Goal: Task Accomplishment & Management: Complete application form

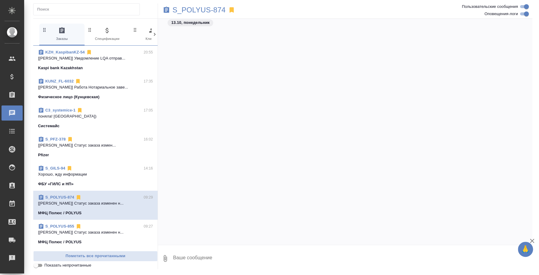
scroll to position [1623, 0]
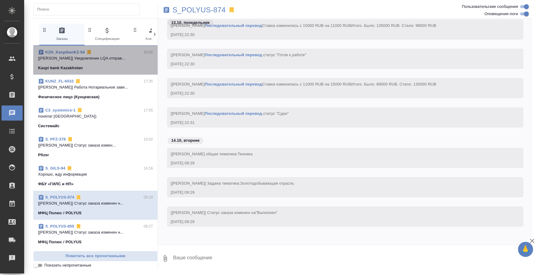
click at [123, 55] on p "[[PERSON_NAME]] Уведомление LQA отправ..." at bounding box center [95, 58] width 115 height 6
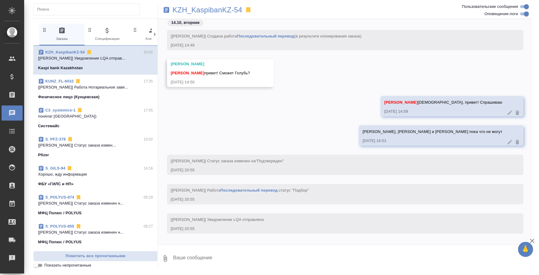
scroll to position [7, 0]
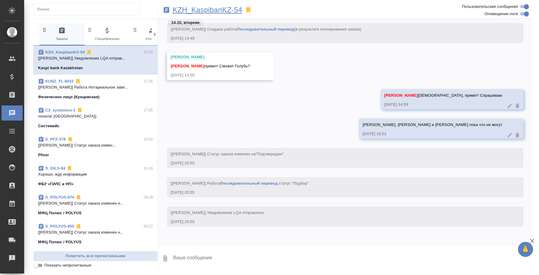
click at [223, 8] on p "KZH_KaspibanKZ-54" at bounding box center [207, 10] width 70 height 6
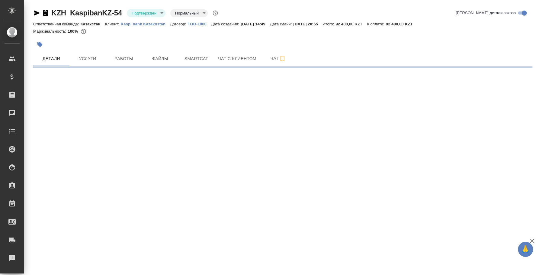
select select "RU"
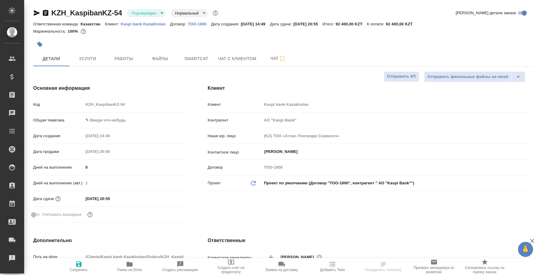
type textarea "x"
type input "АО "Kaspi Bank""
type textarea "x"
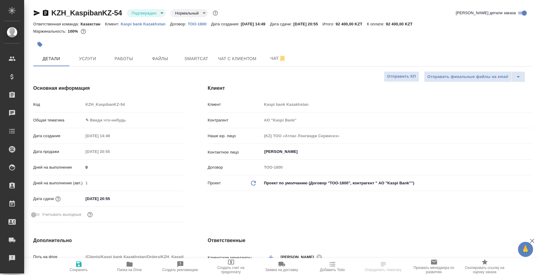
type textarea "x"
type input "[PERSON_NAME]"
click at [146, 14] on body "🙏 .cls-1 fill:#fff; AWATERA [PERSON_NAME] Спецификации Заказы Чаты Todo Проекты…" at bounding box center [269, 137] width 539 height 275
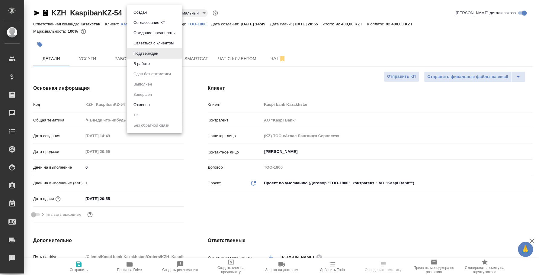
click at [142, 59] on li "В работе" at bounding box center [154, 64] width 55 height 10
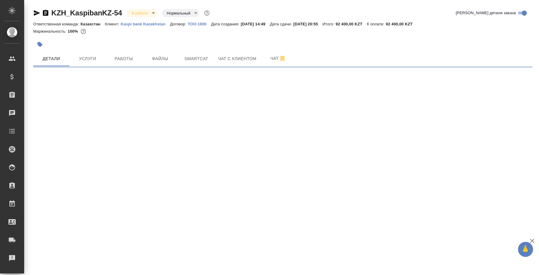
select select "RU"
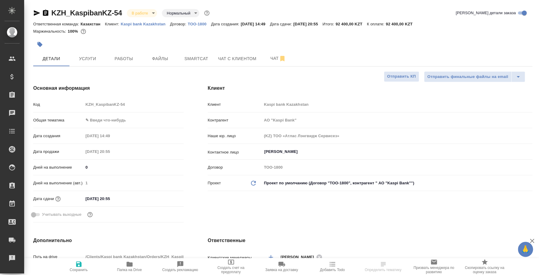
type textarea "x"
click at [118, 56] on span "Работы" at bounding box center [123, 59] width 29 height 8
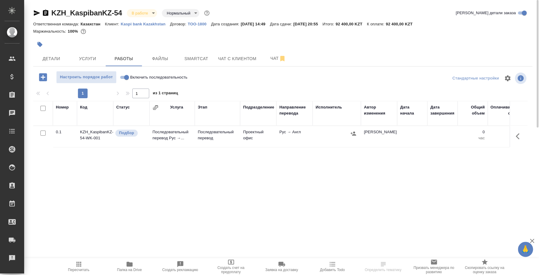
click at [123, 78] on input "Включить последовательность" at bounding box center [127, 77] width 22 height 7
checkbox input "true"
